Goal: Navigation & Orientation: Find specific page/section

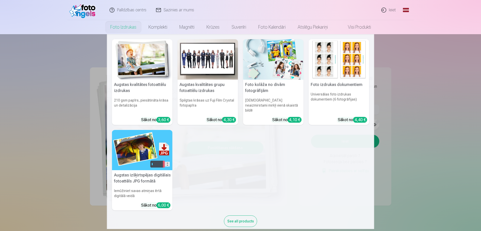
click at [130, 27] on link "Foto izdrukas" at bounding box center [123, 27] width 38 height 14
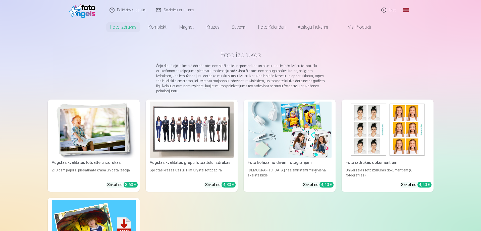
click at [348, 25] on link "Visi produkti" at bounding box center [355, 27] width 43 height 14
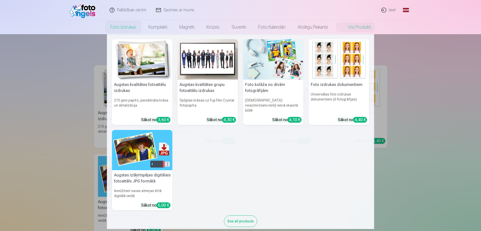
click at [128, 30] on link "Foto izdrukas" at bounding box center [123, 27] width 38 height 14
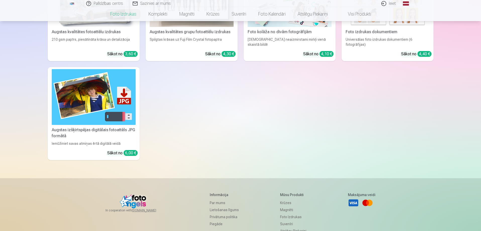
scroll to position [141, 0]
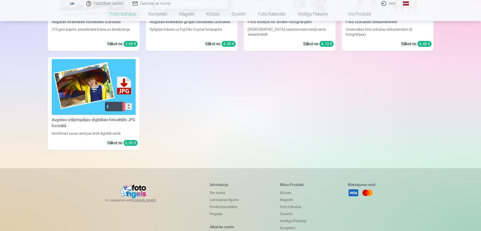
click at [286, 198] on link "Magnēti" at bounding box center [293, 199] width 26 height 7
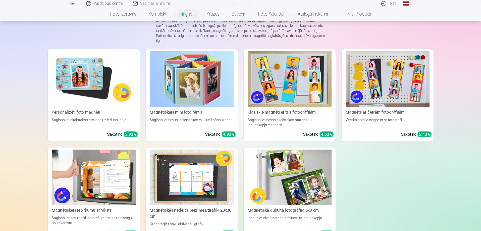
click at [344, 14] on span at bounding box center [343, 14] width 6 height 6
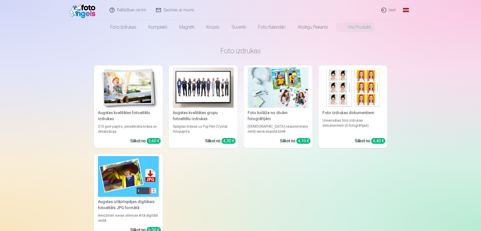
click at [350, 99] on img at bounding box center [352, 87] width 61 height 40
